Goal: Navigation & Orientation: Find specific page/section

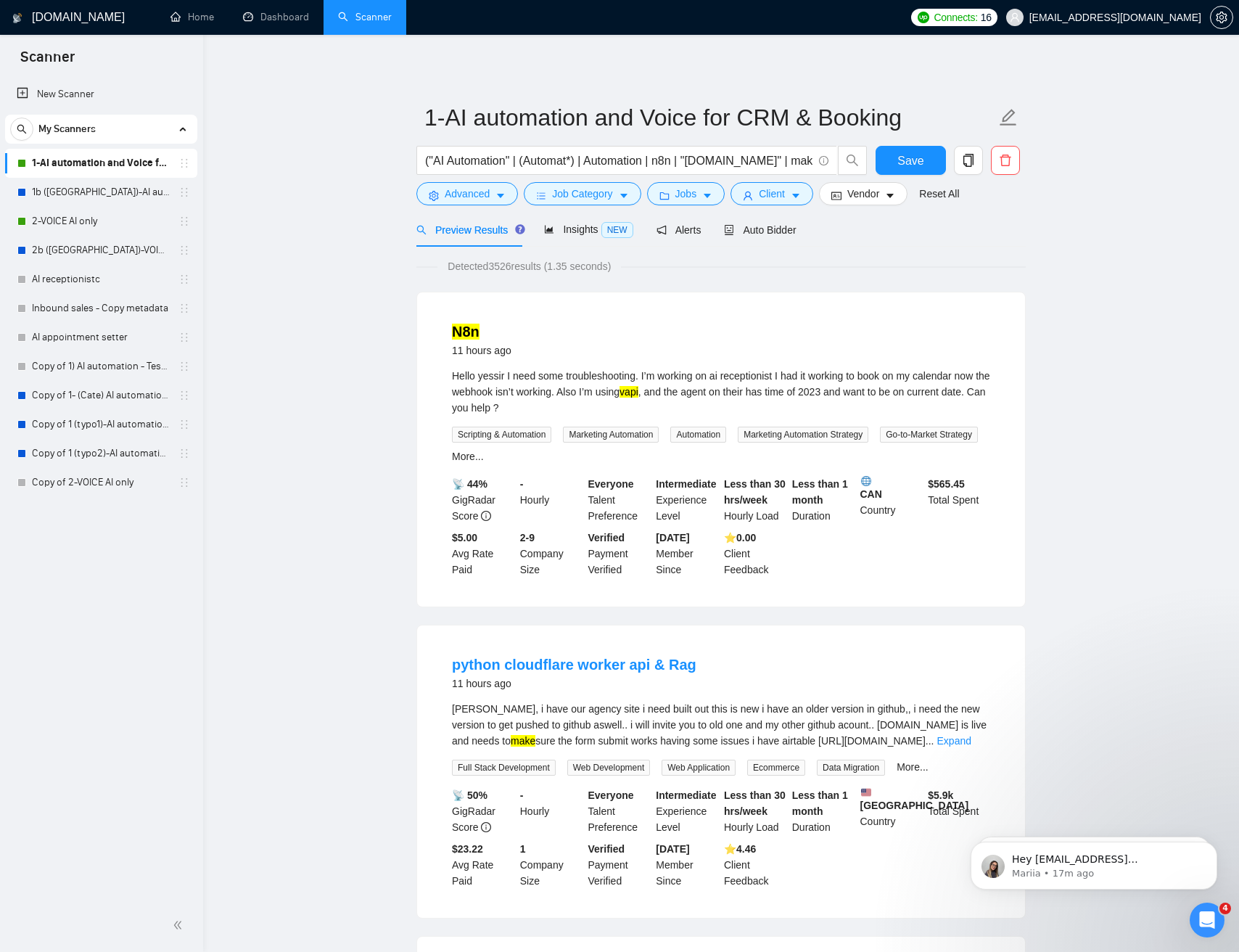
click at [282, 21] on link "Dashboard" at bounding box center [276, 17] width 66 height 12
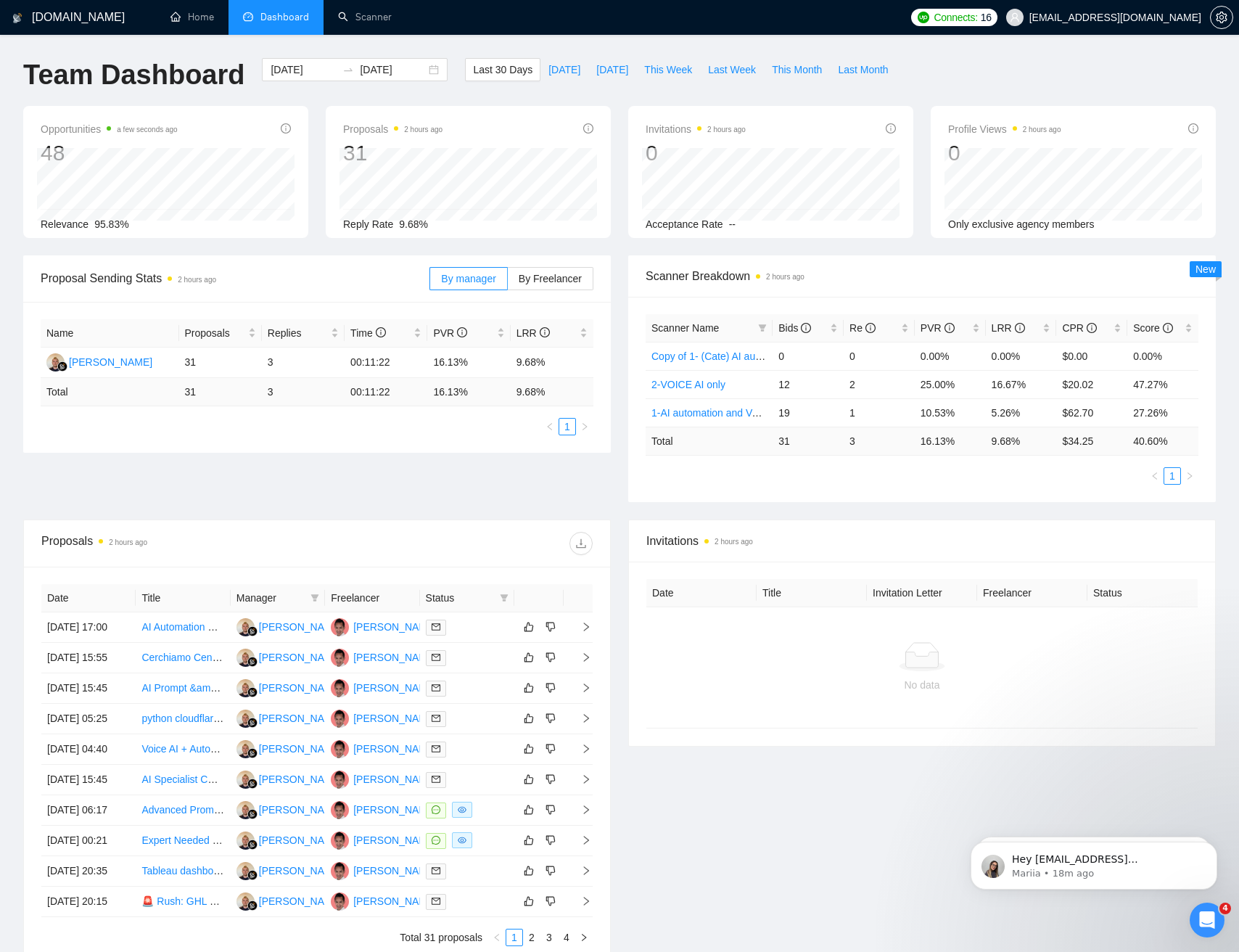
click at [165, 457] on div "Proposal Sending Stats 2 hours ago By manager By Freelancer Name Proposals Repl…" at bounding box center [619, 387] width 1210 height 264
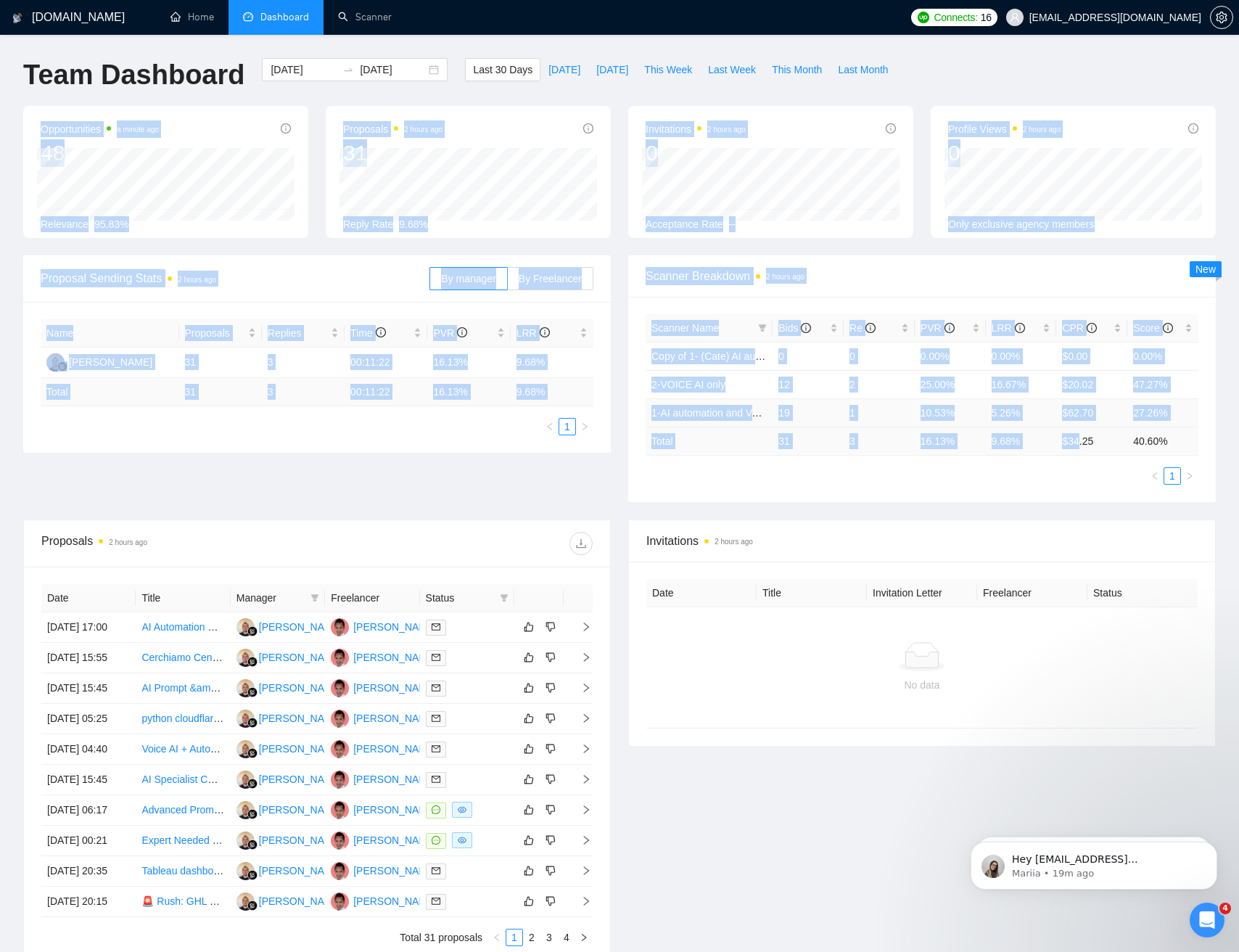
drag, startPoint x: 1042, startPoint y: 86, endPoint x: 1081, endPoint y: 438, distance: 354.2
click at [1082, 444] on main "Team Dashboard [DATE] [DATE] Last 30 Days [DATE] [DATE] This Week Last Week Thi…" at bounding box center [619, 520] width 1192 height 924
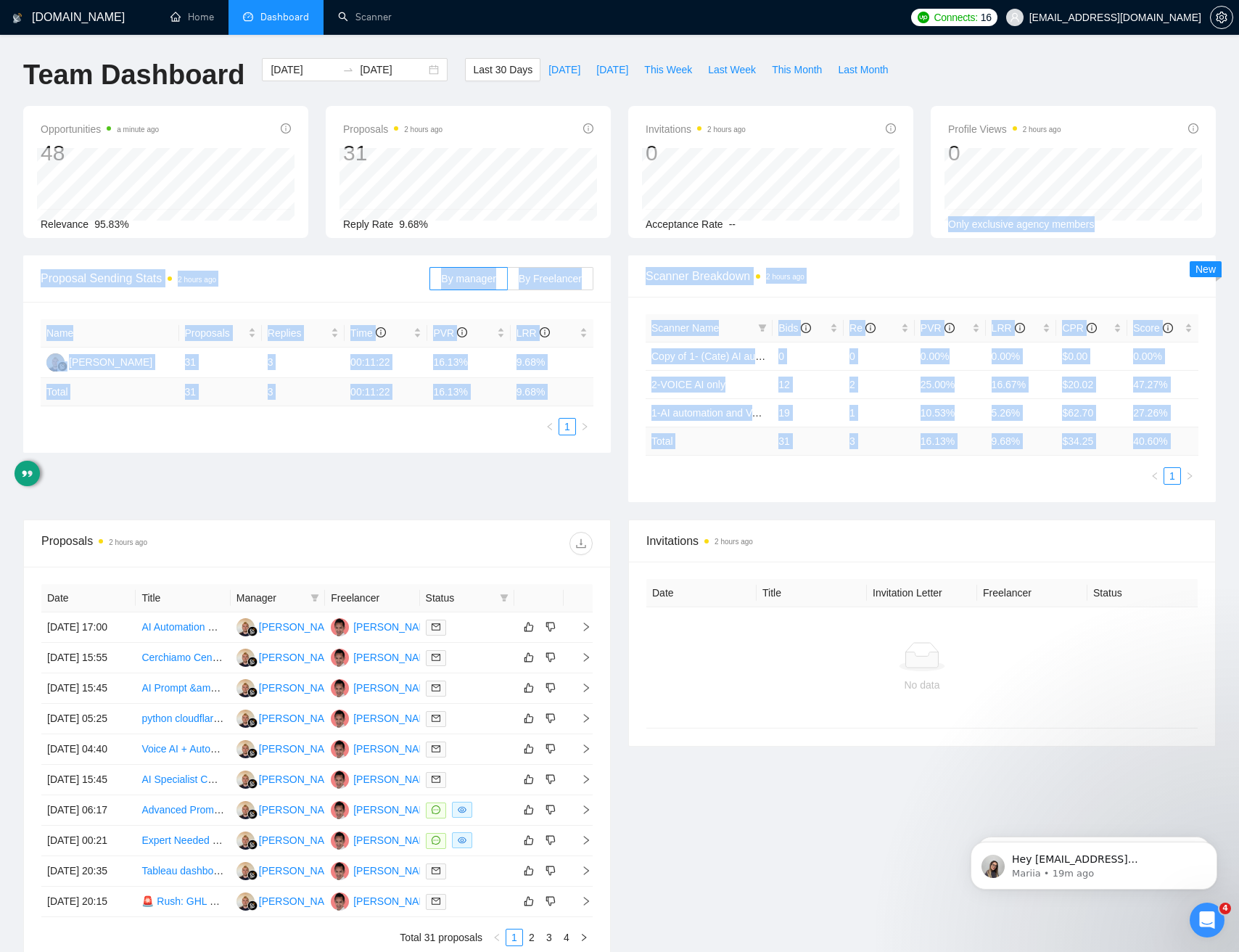
drag, startPoint x: 1101, startPoint y: 481, endPoint x: 1018, endPoint y: 119, distance: 371.4
click at [1018, 126] on main "Team Dashboard [DATE] [DATE] Last 30 Days [DATE] [DATE] This Week Last Week Thi…" at bounding box center [619, 520] width 1192 height 924
drag, startPoint x: 1063, startPoint y: 485, endPoint x: 1022, endPoint y: 124, distance: 363.3
click at [1022, 124] on main "Team Dashboard [DATE] [DATE] Last 30 Days [DATE] [DATE] This Week Last Week Thi…" at bounding box center [619, 520] width 1192 height 924
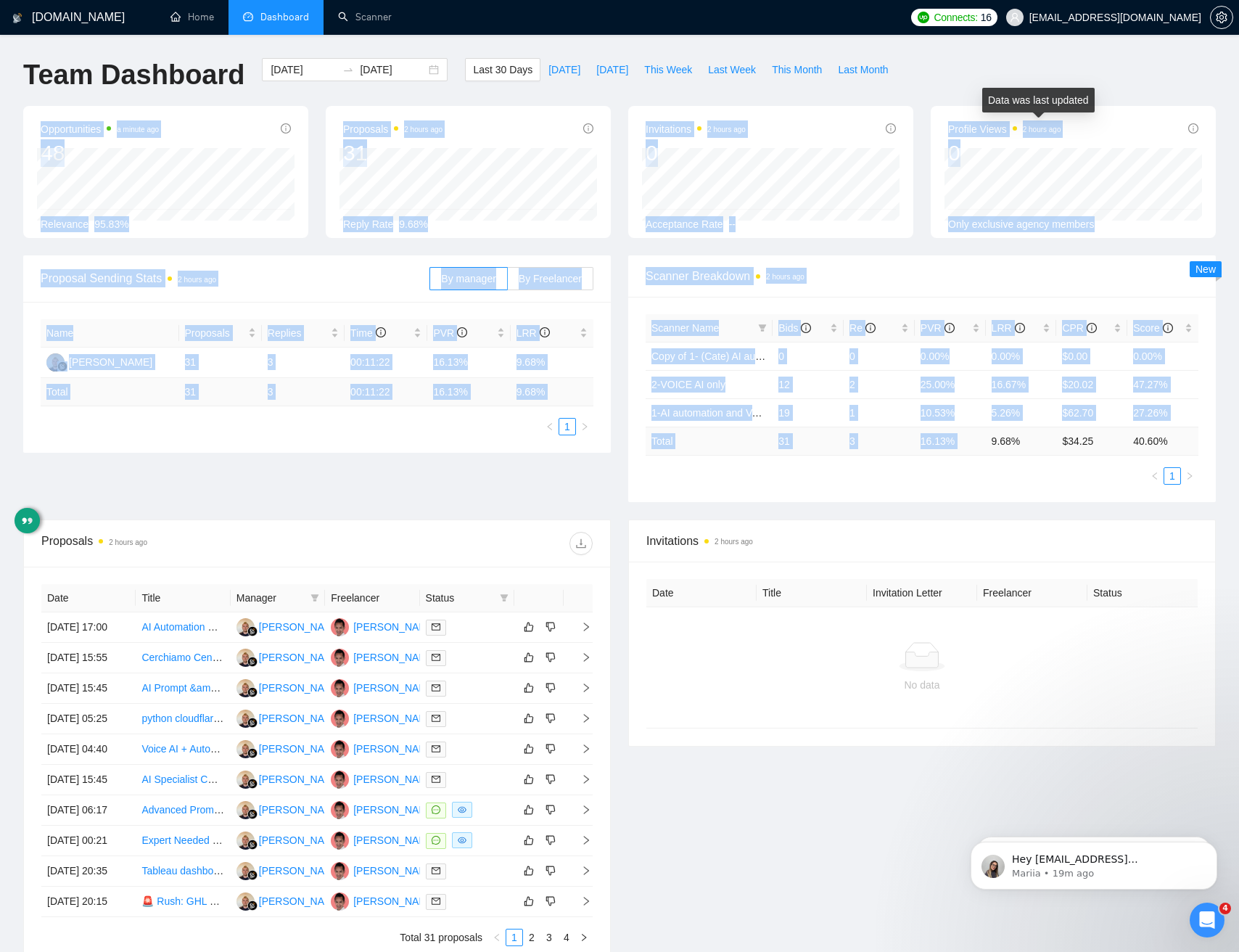
drag, startPoint x: 1010, startPoint y: 125, endPoint x: 1039, endPoint y: 430, distance: 306.4
click at [1039, 429] on main "Team Dashboard [DATE] [DATE] Last 30 Days [DATE] [DATE] This Week Last Week Thi…" at bounding box center [619, 520] width 1192 height 924
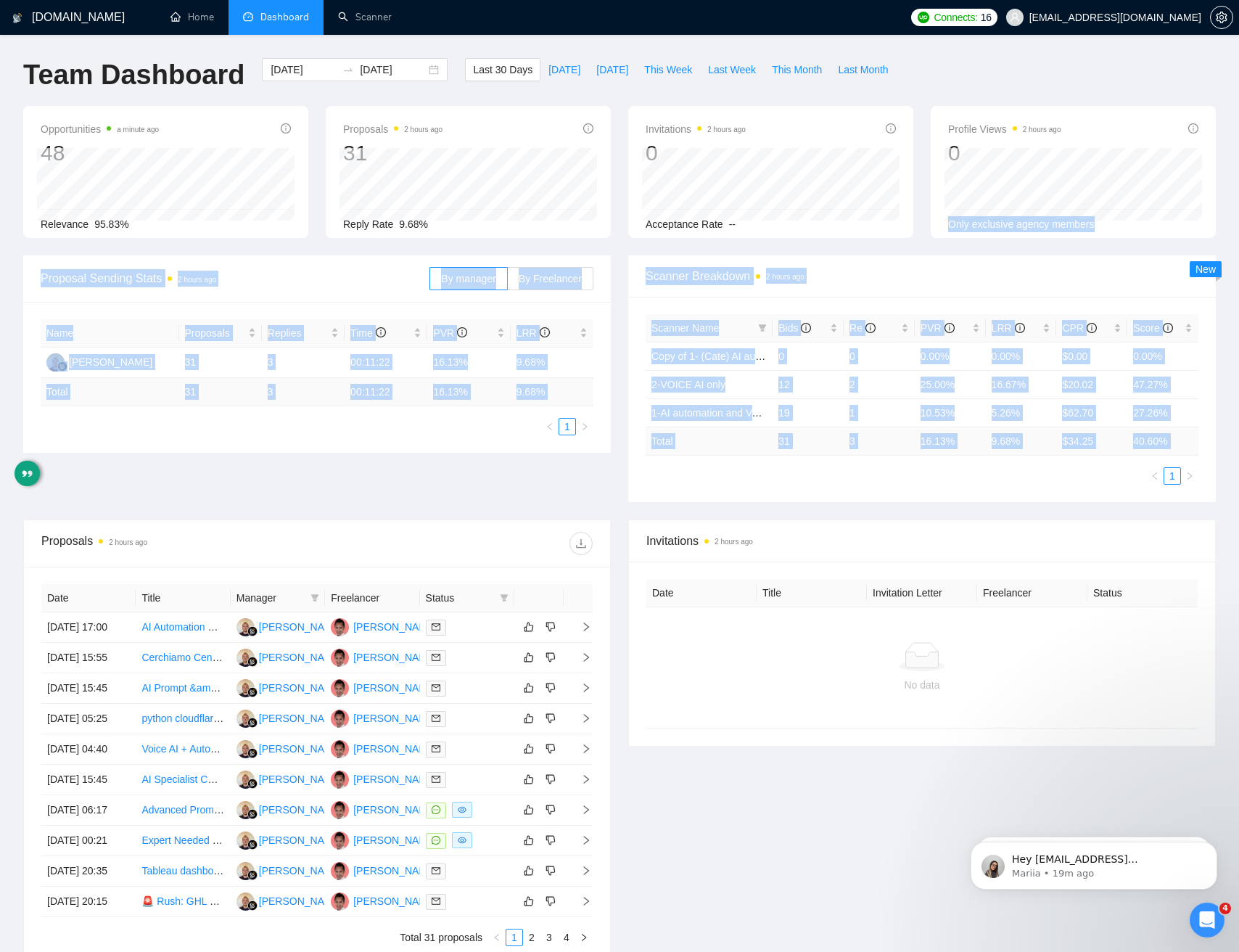
drag, startPoint x: 1019, startPoint y: 478, endPoint x: 1022, endPoint y: 120, distance: 358.0
click at [1022, 124] on main "Team Dashboard [DATE] [DATE] Last 30 Days [DATE] [DATE] This Week Last Week Thi…" at bounding box center [619, 520] width 1192 height 924
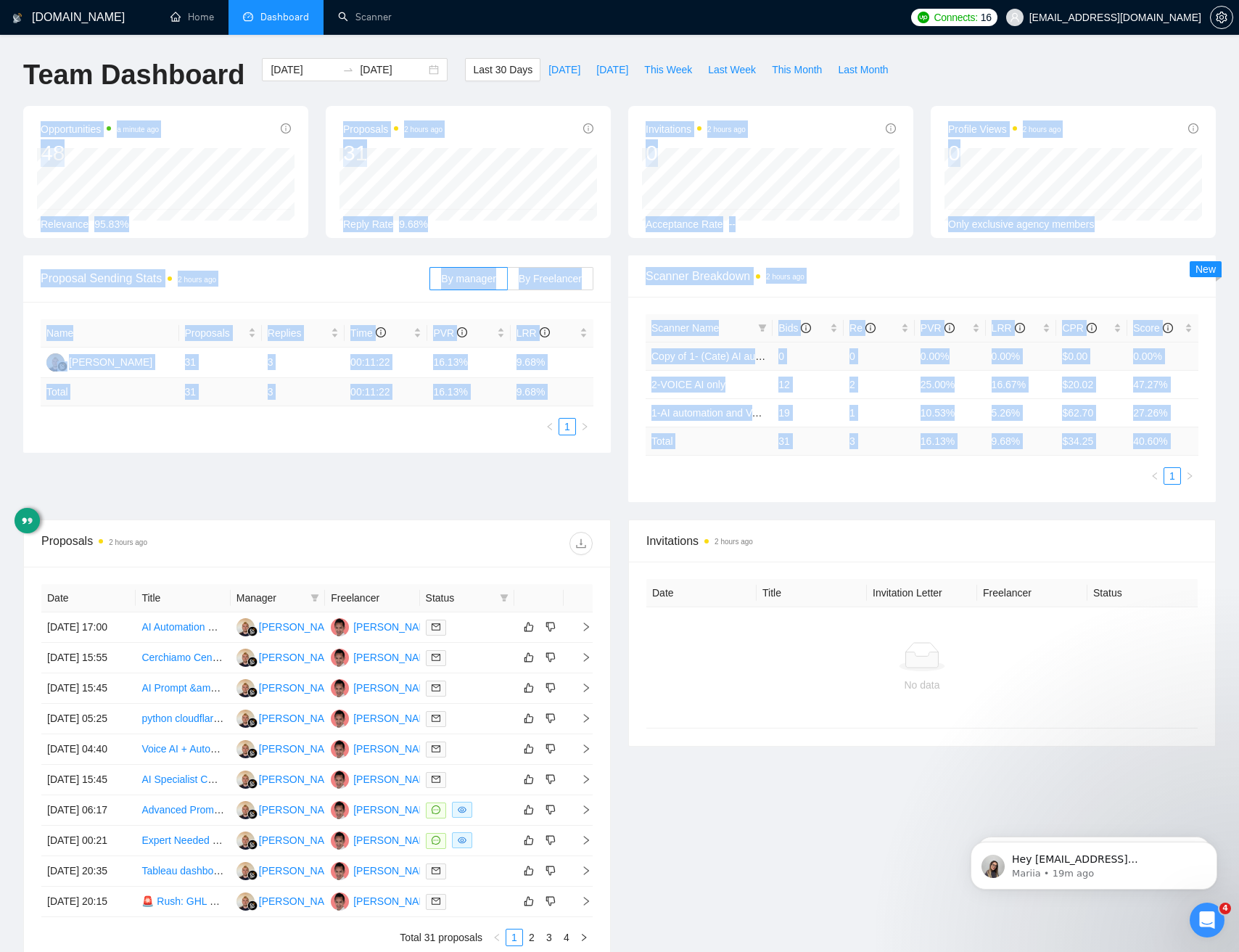
drag, startPoint x: 988, startPoint y: 142, endPoint x: 1064, endPoint y: 455, distance: 322.1
click at [1055, 472] on main "Team Dashboard [DATE] [DATE] Last 30 Days [DATE] [DATE] This Week Last Week Thi…" at bounding box center [619, 520] width 1192 height 924
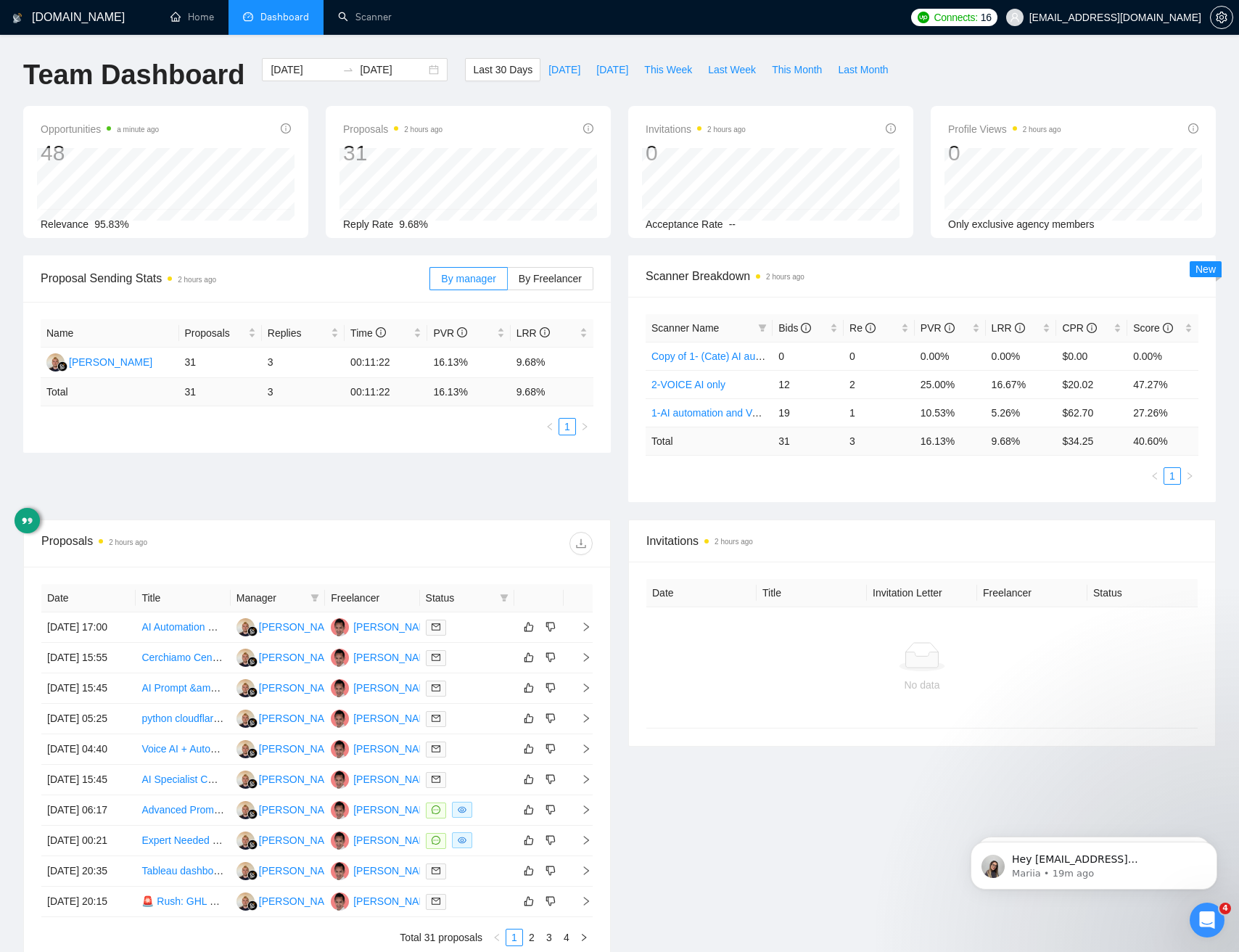
drag, startPoint x: 1061, startPoint y: 456, endPoint x: 1031, endPoint y: 447, distance: 31.3
click at [1059, 456] on div "Scanner Name Bids Re PVR LRR CPR Score Copy of 1- (Cate) AI automation and Voic…" at bounding box center [922, 399] width 553 height 171
